Goal: Task Accomplishment & Management: Complete application form

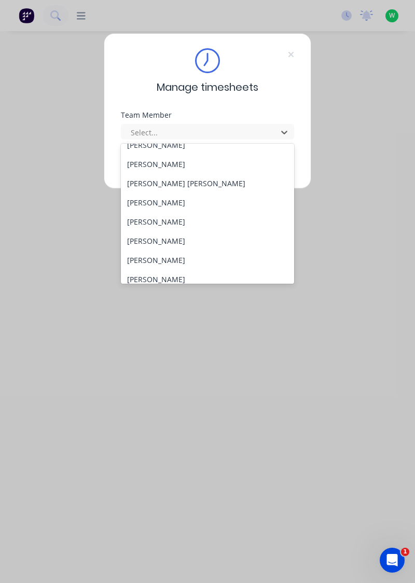
scroll to position [163, 0]
click at [189, 219] on div "[PERSON_NAME]" at bounding box center [208, 222] width 174 height 19
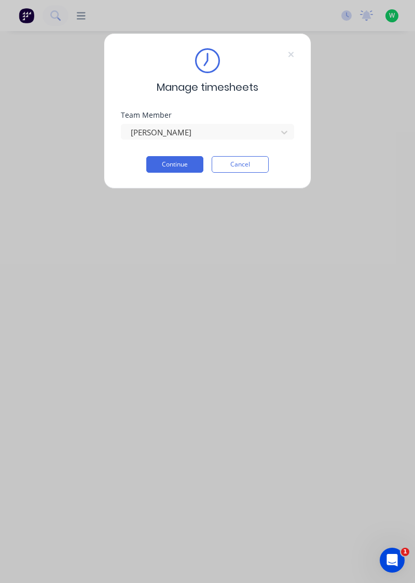
click at [186, 164] on button "Continue" at bounding box center [174, 164] width 57 height 17
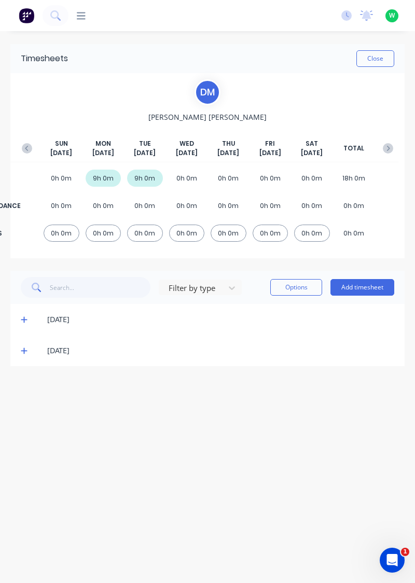
click at [370, 283] on button "Add timesheet" at bounding box center [363, 287] width 64 height 17
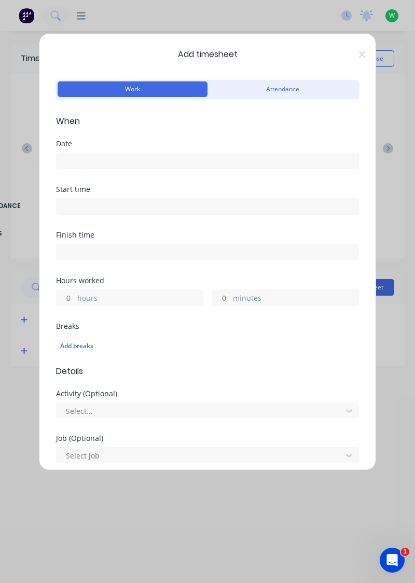
click at [125, 162] on input at bounding box center [208, 161] width 302 height 16
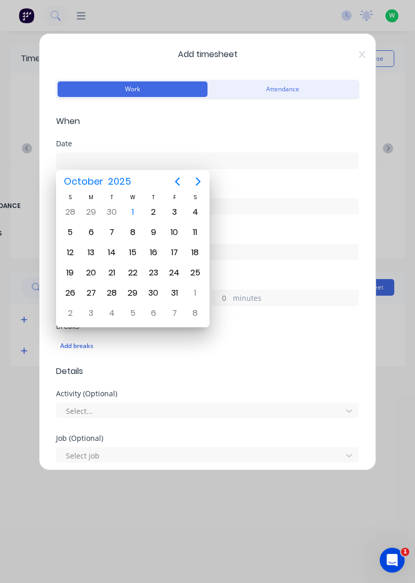
click at [134, 217] on div "1" at bounding box center [133, 212] width 16 height 16
type input "[DATE]"
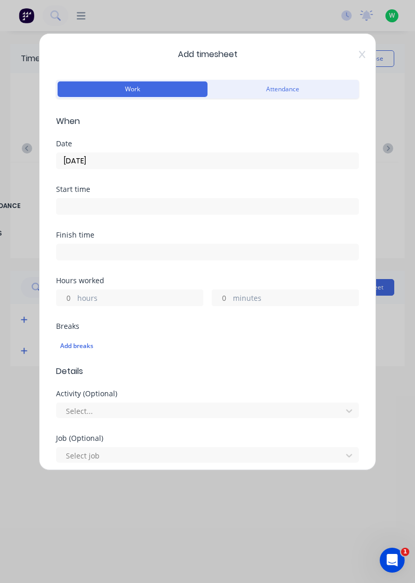
click at [135, 296] on label "hours" at bounding box center [140, 299] width 126 height 13
click at [75, 296] on input "hours" at bounding box center [66, 298] width 18 height 16
type input "9"
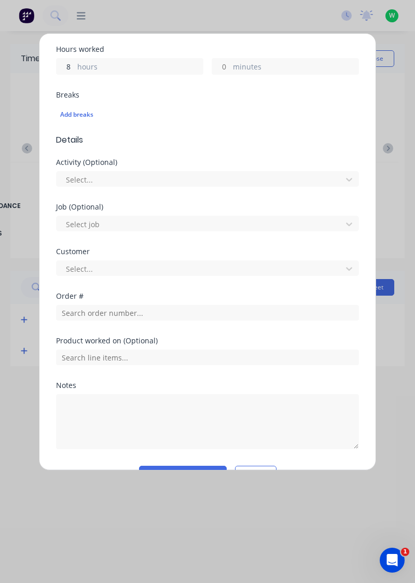
scroll to position [231, 0]
type input "8"
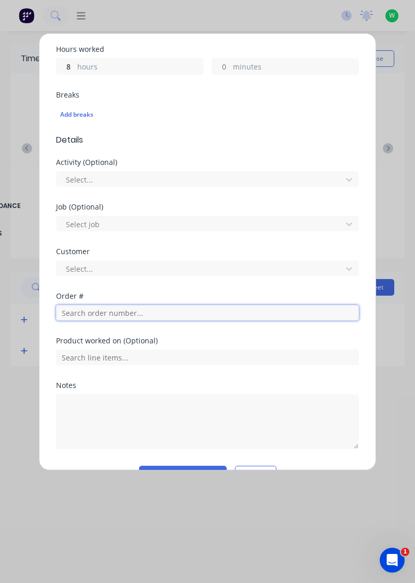
click at [138, 309] on input "text" at bounding box center [207, 313] width 303 height 16
type input "17943"
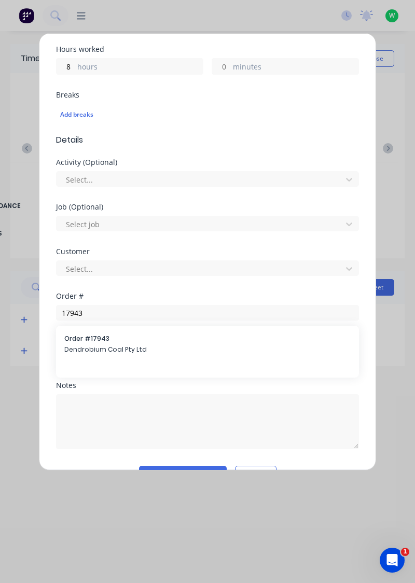
click at [130, 349] on span "Dendrobium Coal Pty Ltd" at bounding box center [207, 349] width 286 height 9
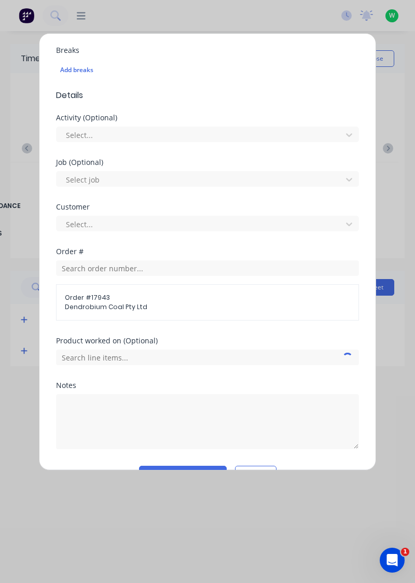
scroll to position [300, 0]
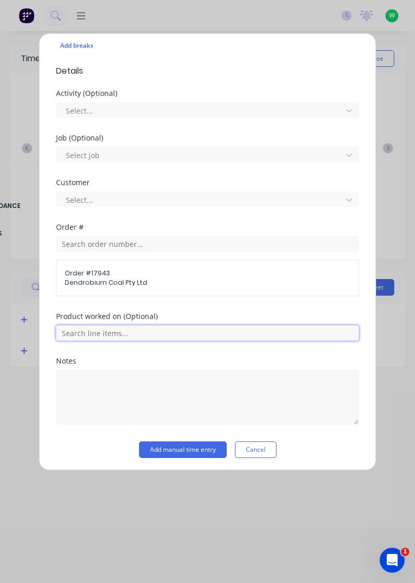
click at [140, 327] on input "text" at bounding box center [207, 333] width 303 height 16
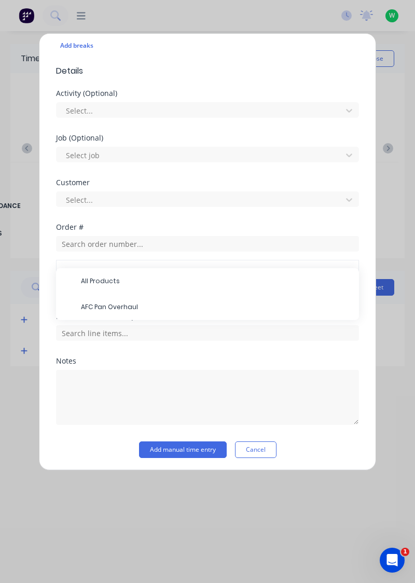
click at [131, 307] on span "AFC Pan Overhaul" at bounding box center [216, 307] width 270 height 9
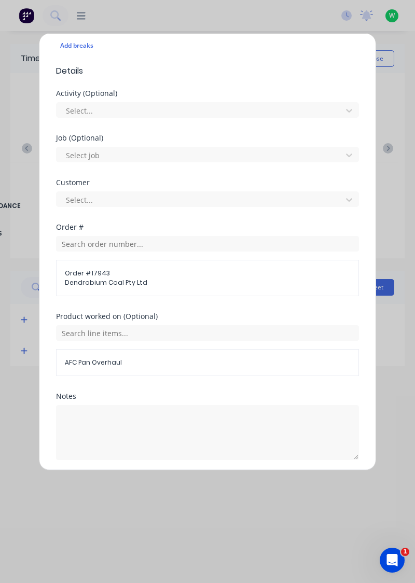
scroll to position [335, 0]
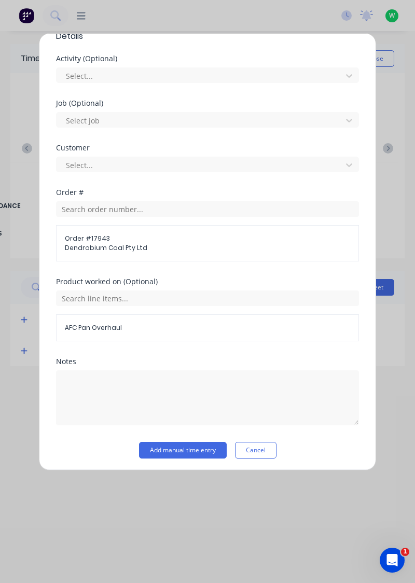
click at [208, 443] on button "Add manual time entry" at bounding box center [183, 450] width 88 height 17
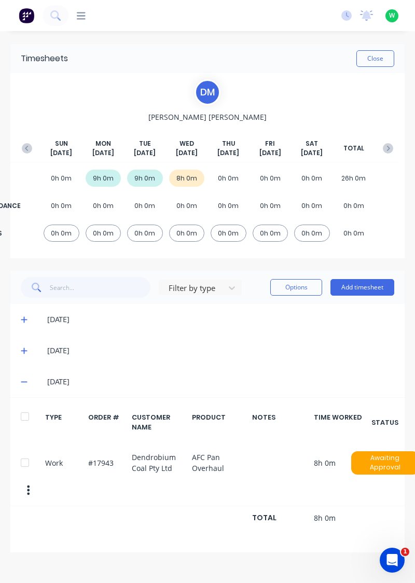
click at [379, 56] on button "Close" at bounding box center [375, 58] width 38 height 17
